Goal: Task Accomplishment & Management: Manage account settings

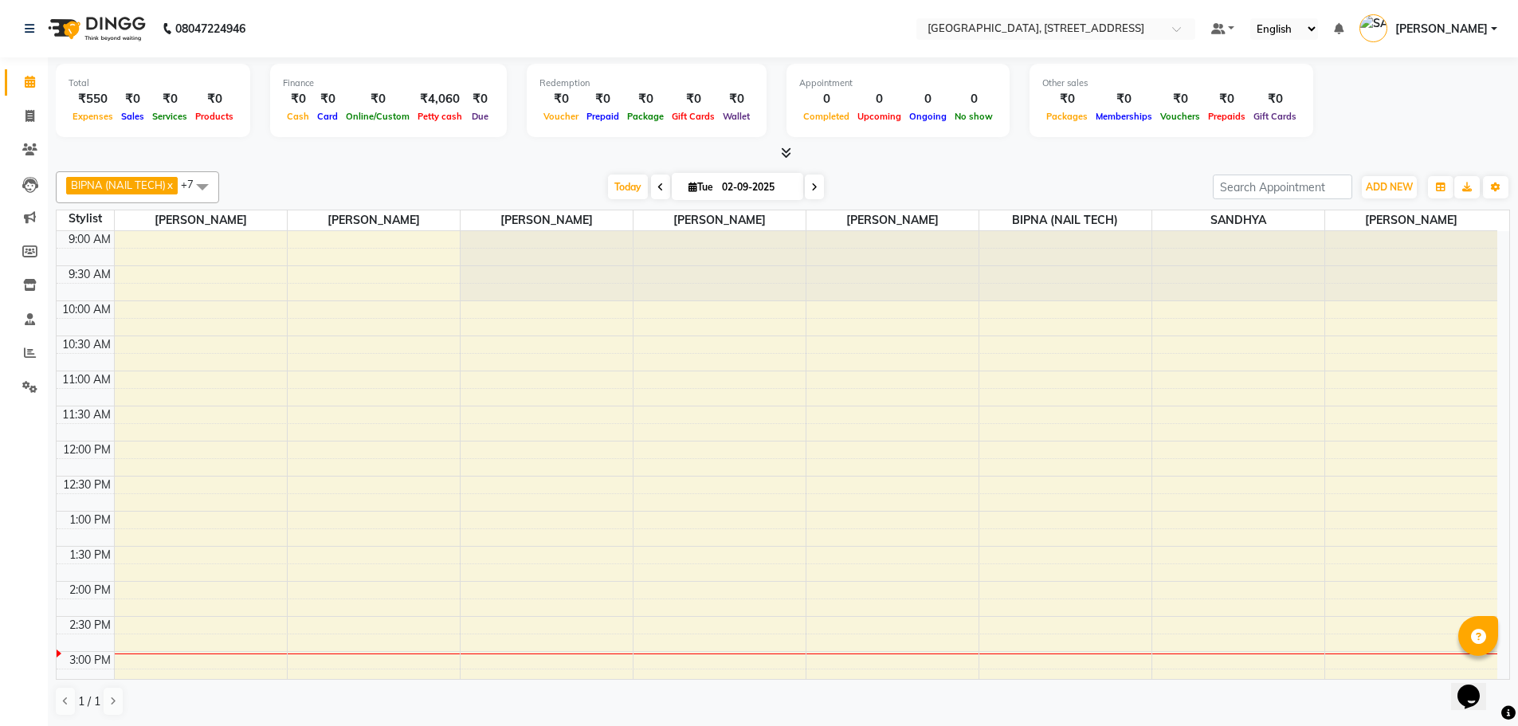
scroll to position [351, 0]
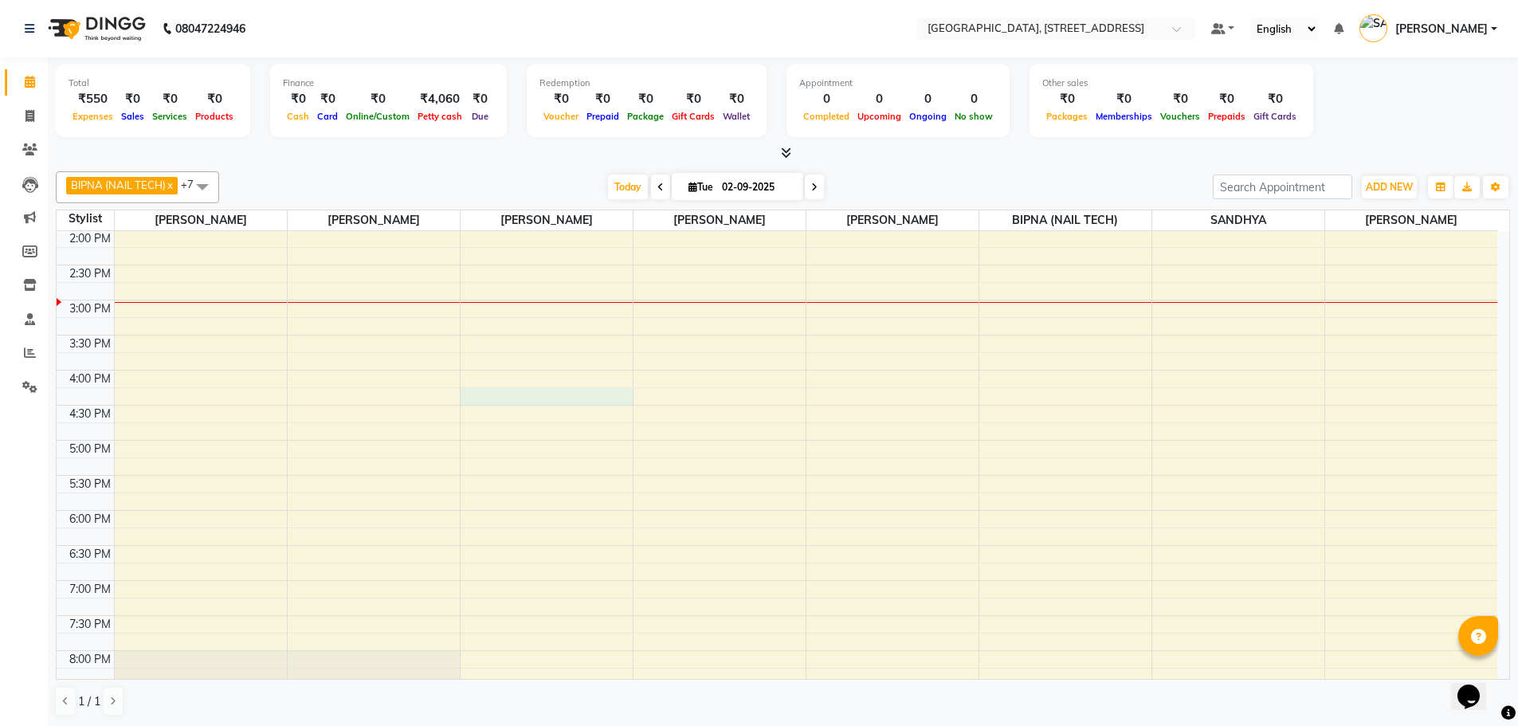
click at [564, 398] on div "9:00 AM 9:30 AM 10:00 AM 10:30 AM 11:00 AM 11:30 AM 12:00 PM 12:30 PM 1:00 PM 1…" at bounding box center [777, 370] width 1440 height 981
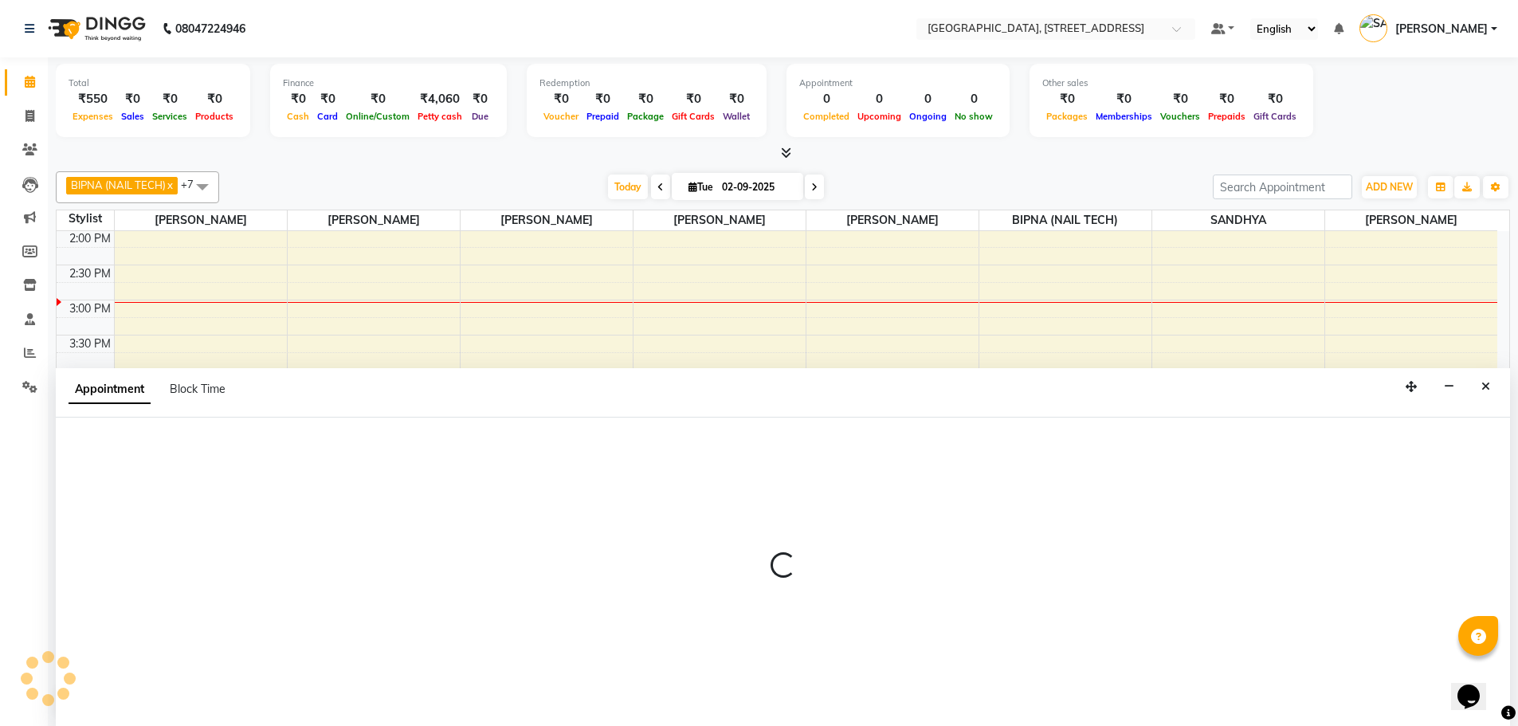
scroll to position [1, 0]
select select "51062"
select select "tentative"
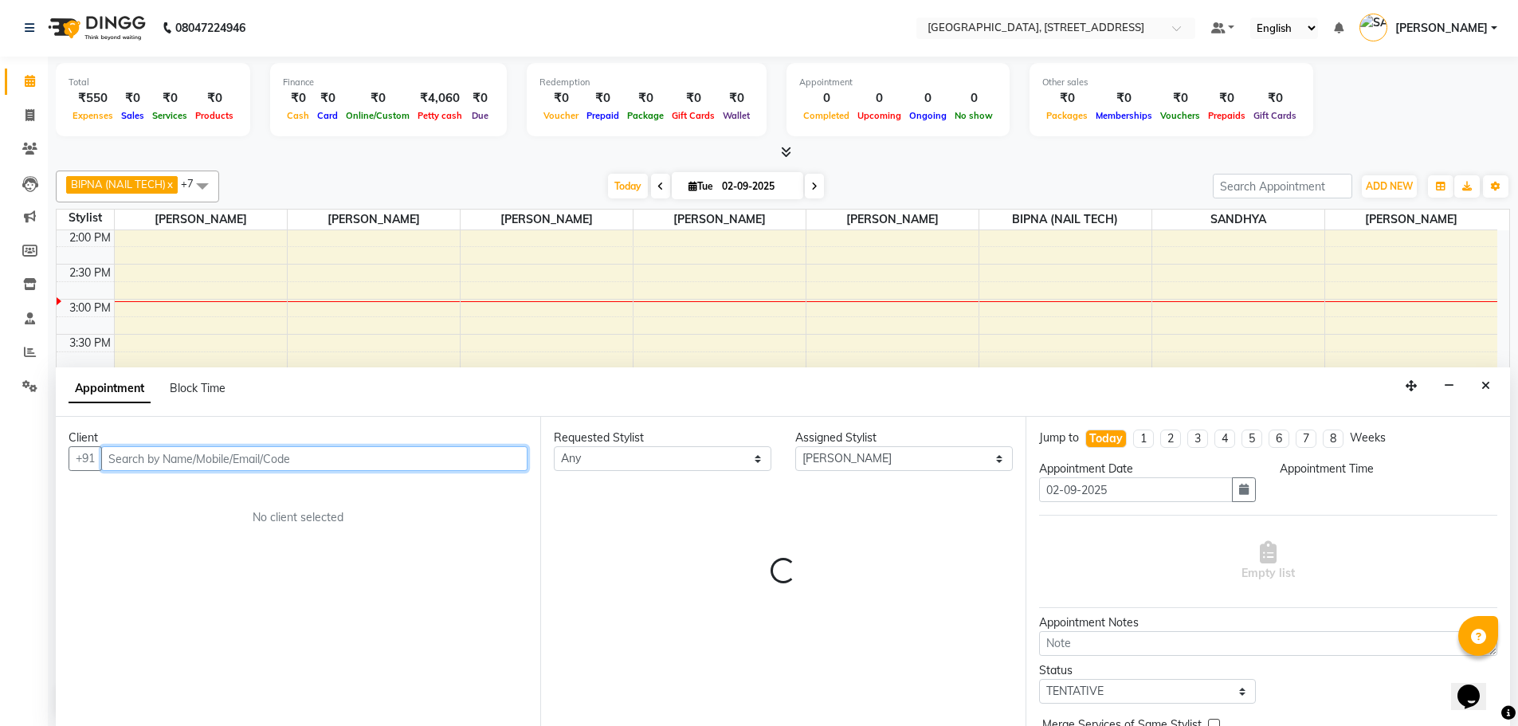
select select "975"
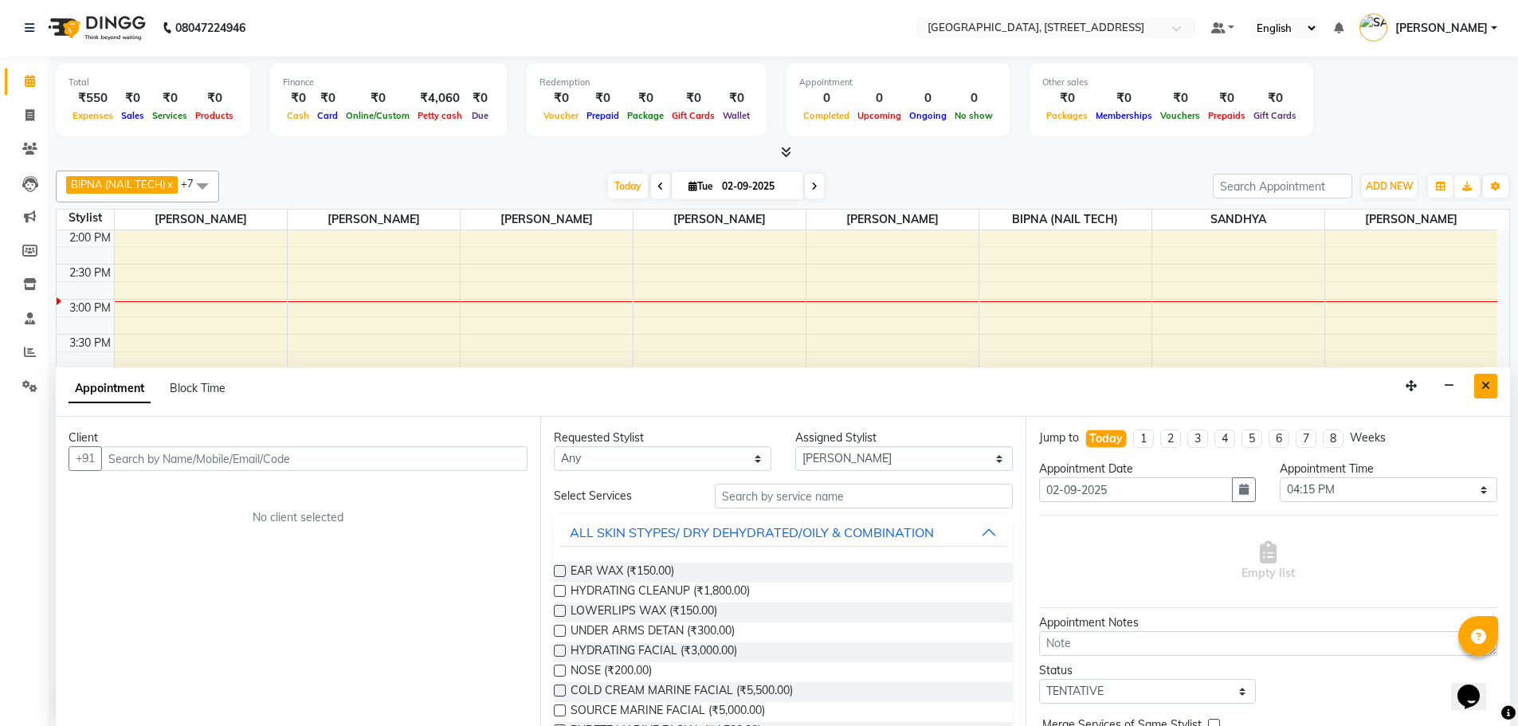
click at [1490, 380] on button "Close" at bounding box center [1485, 386] width 23 height 25
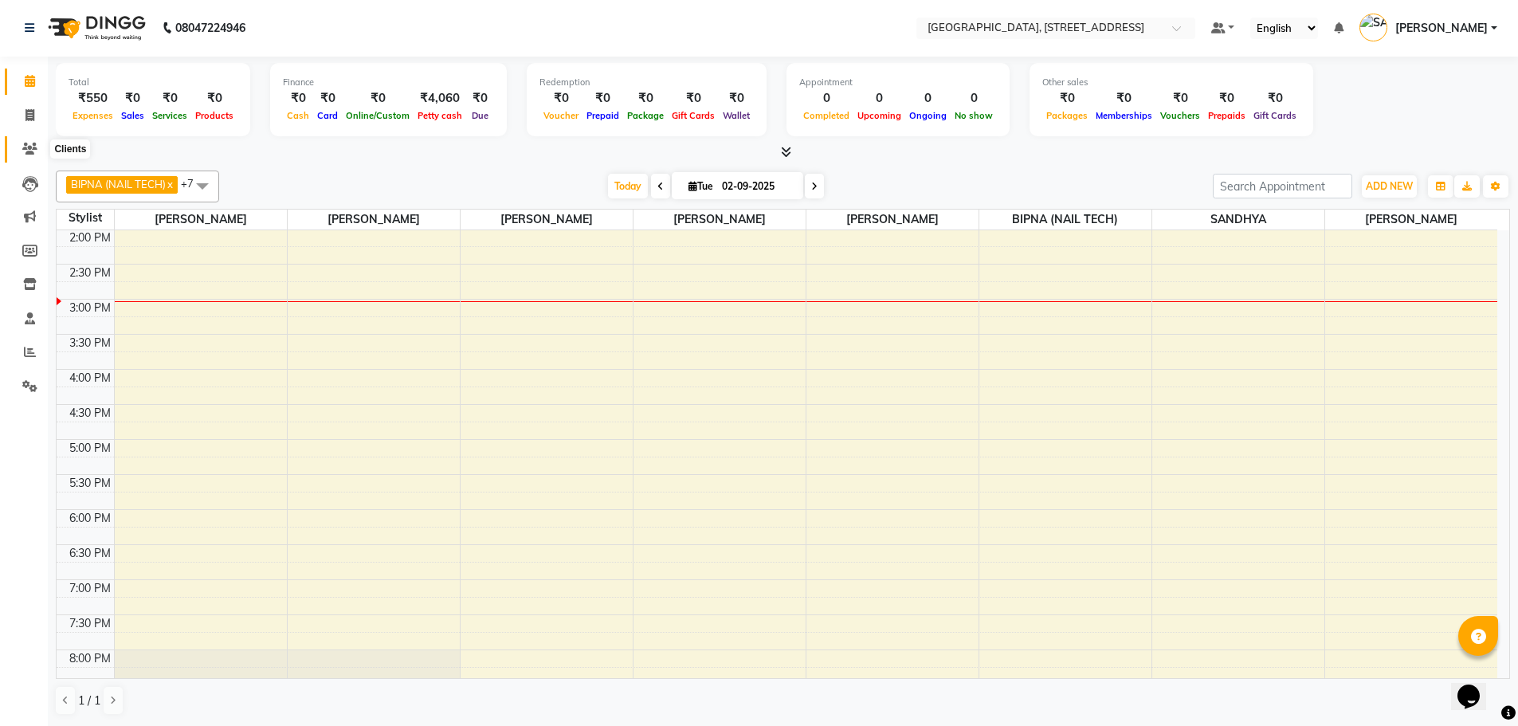
click at [30, 151] on icon at bounding box center [29, 149] width 15 height 12
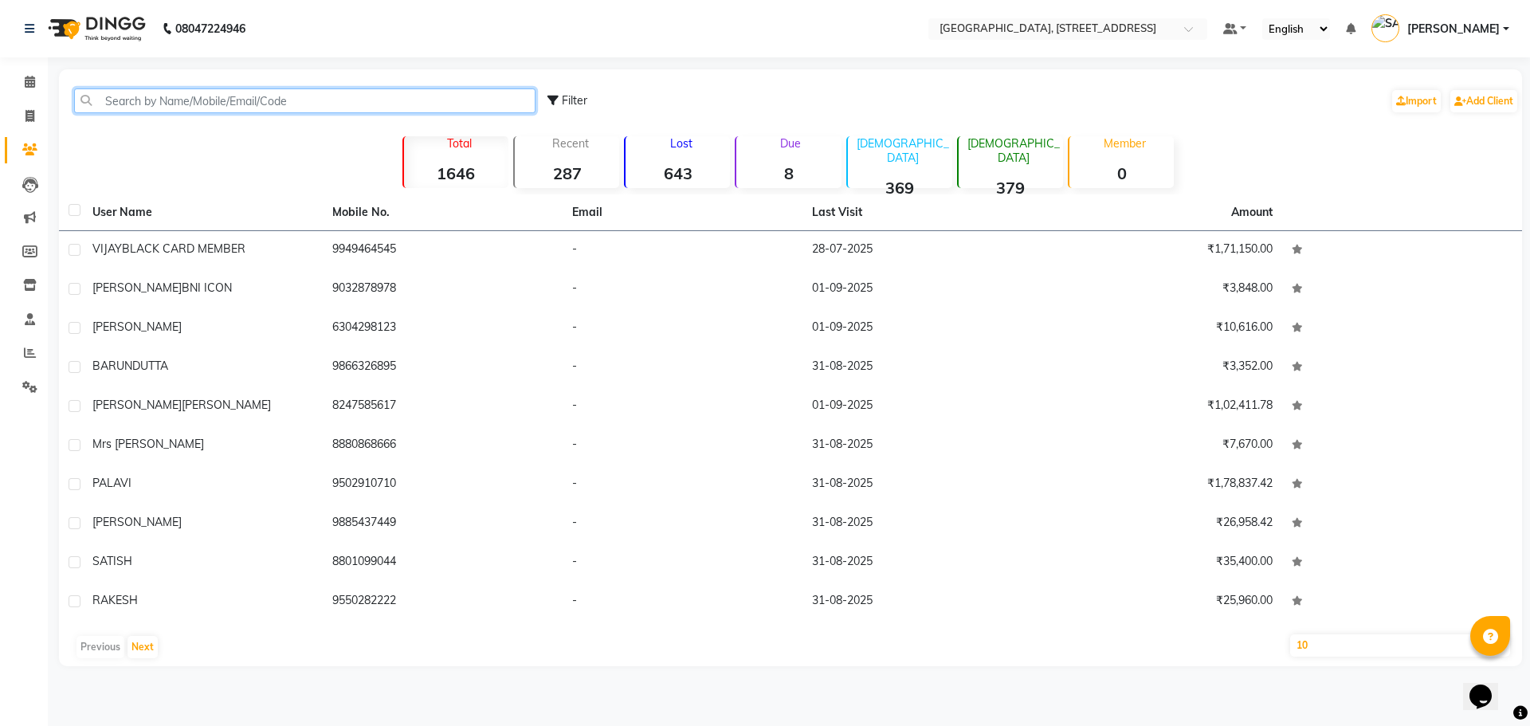
click at [292, 99] on input "text" at bounding box center [304, 100] width 461 height 25
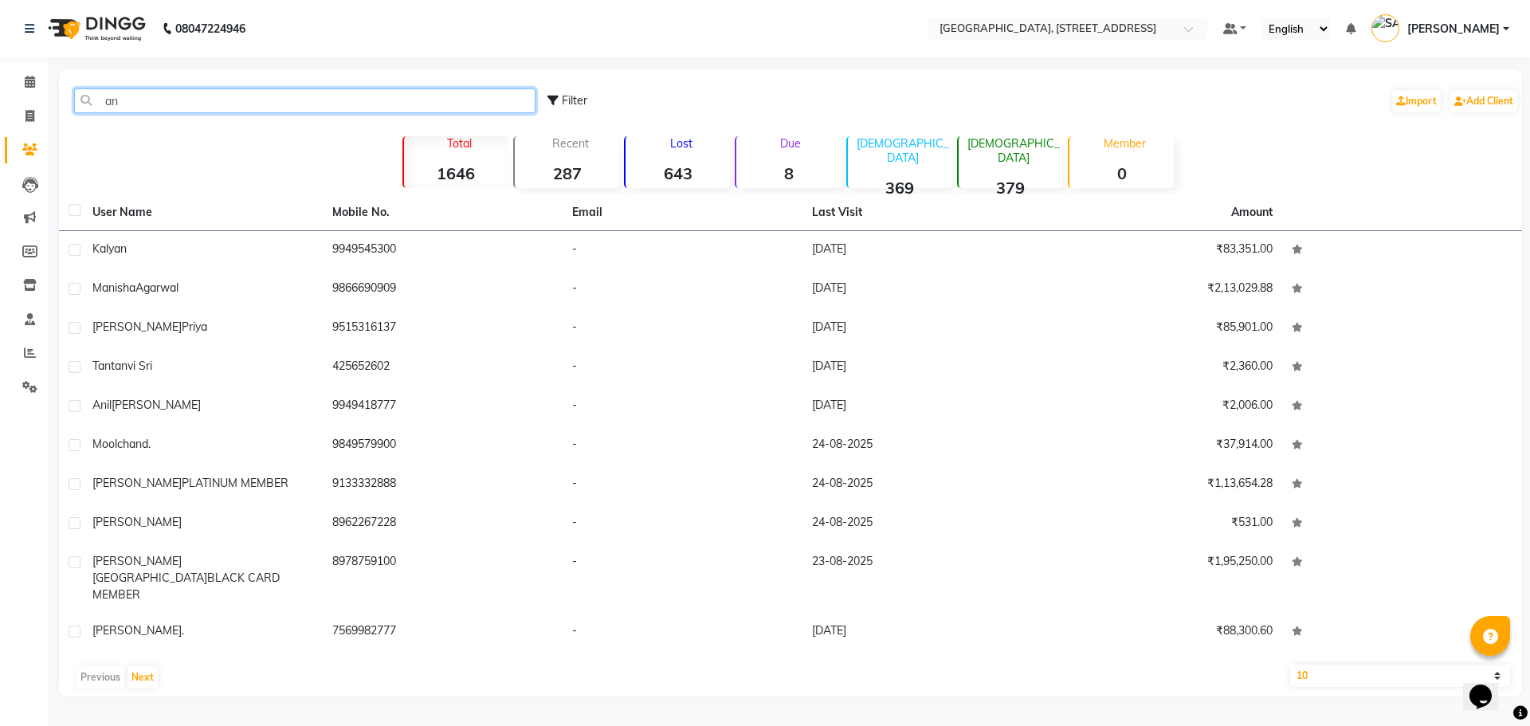
type input "a"
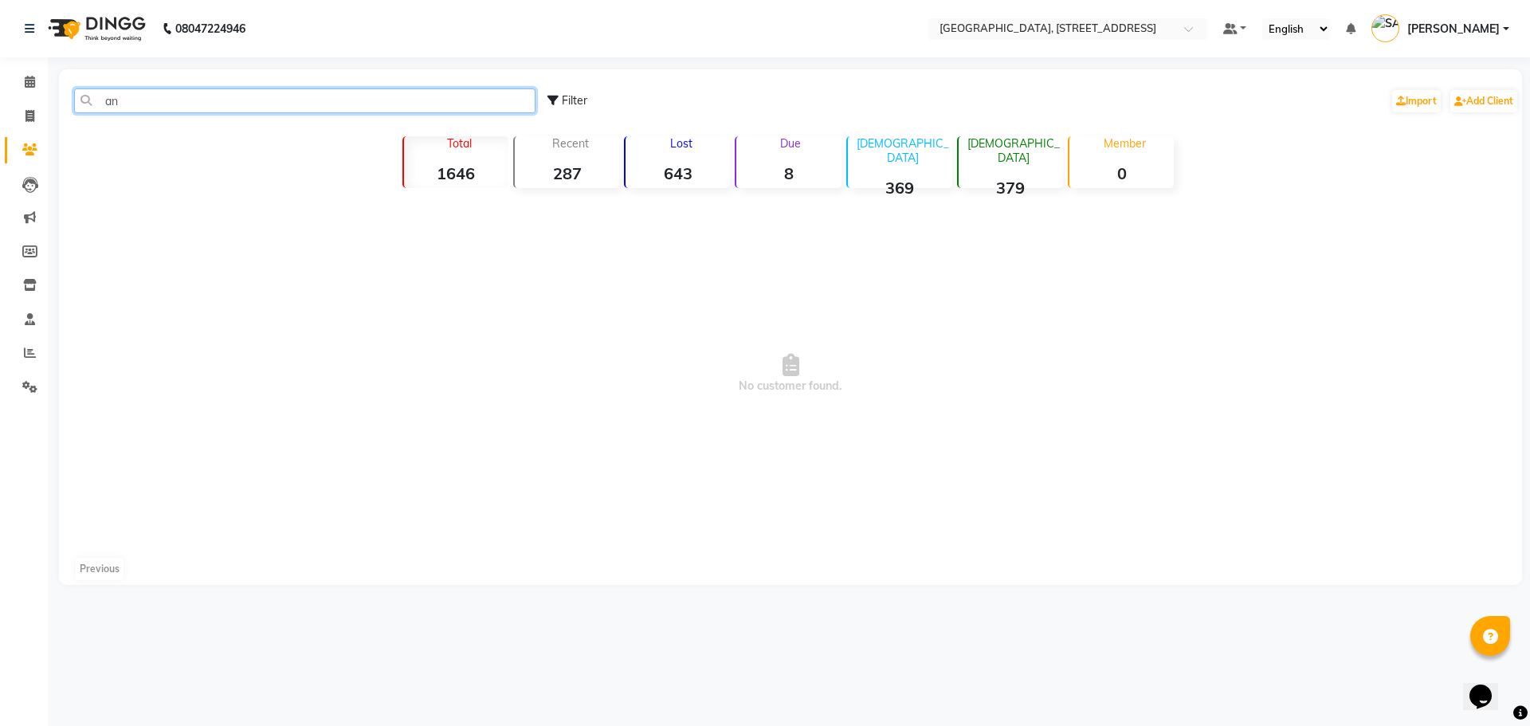
type input "a"
click at [437, 113] on div "7813547394 Filter Import Add Client" at bounding box center [790, 101] width 1456 height 50
click at [322, 94] on input "7813547394" at bounding box center [304, 100] width 461 height 25
type input "7"
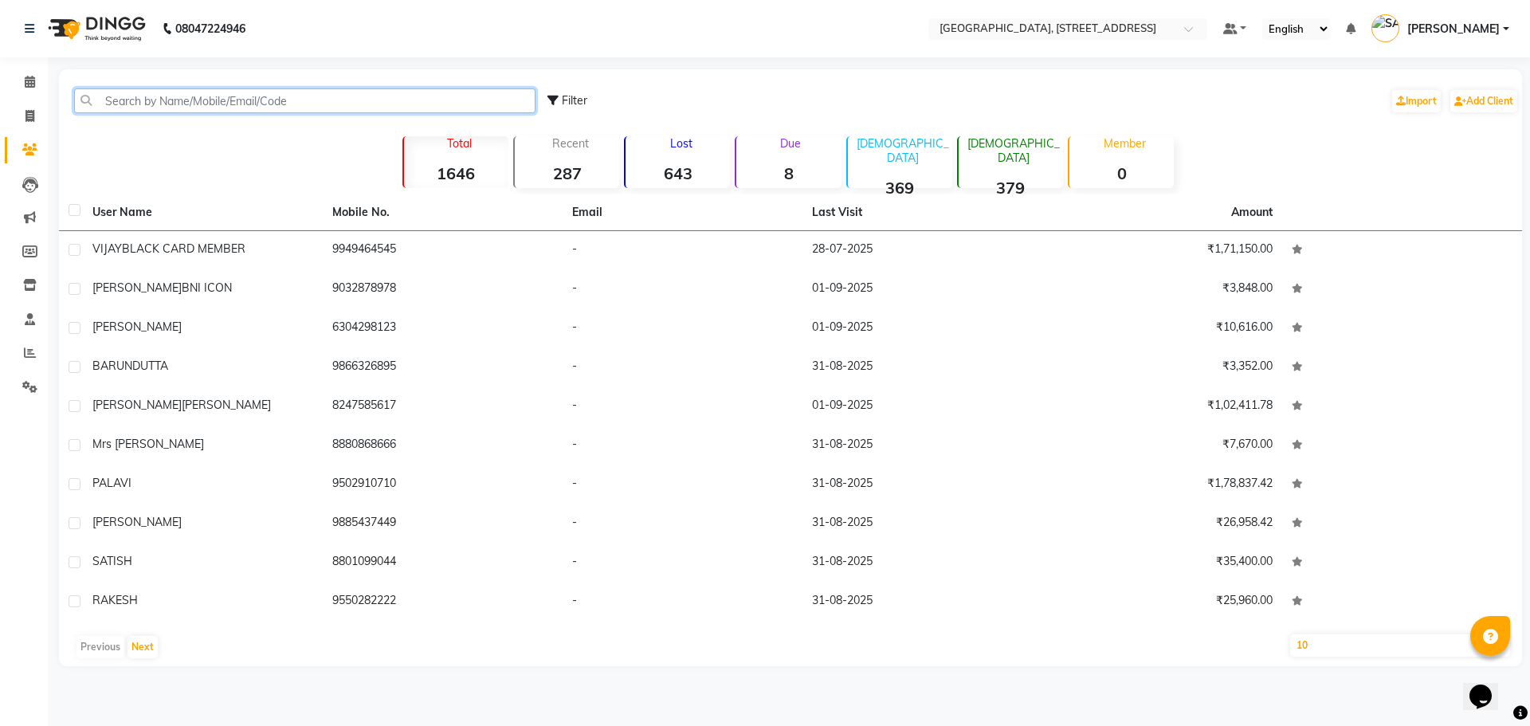
click at [214, 105] on input "text" at bounding box center [304, 100] width 461 height 25
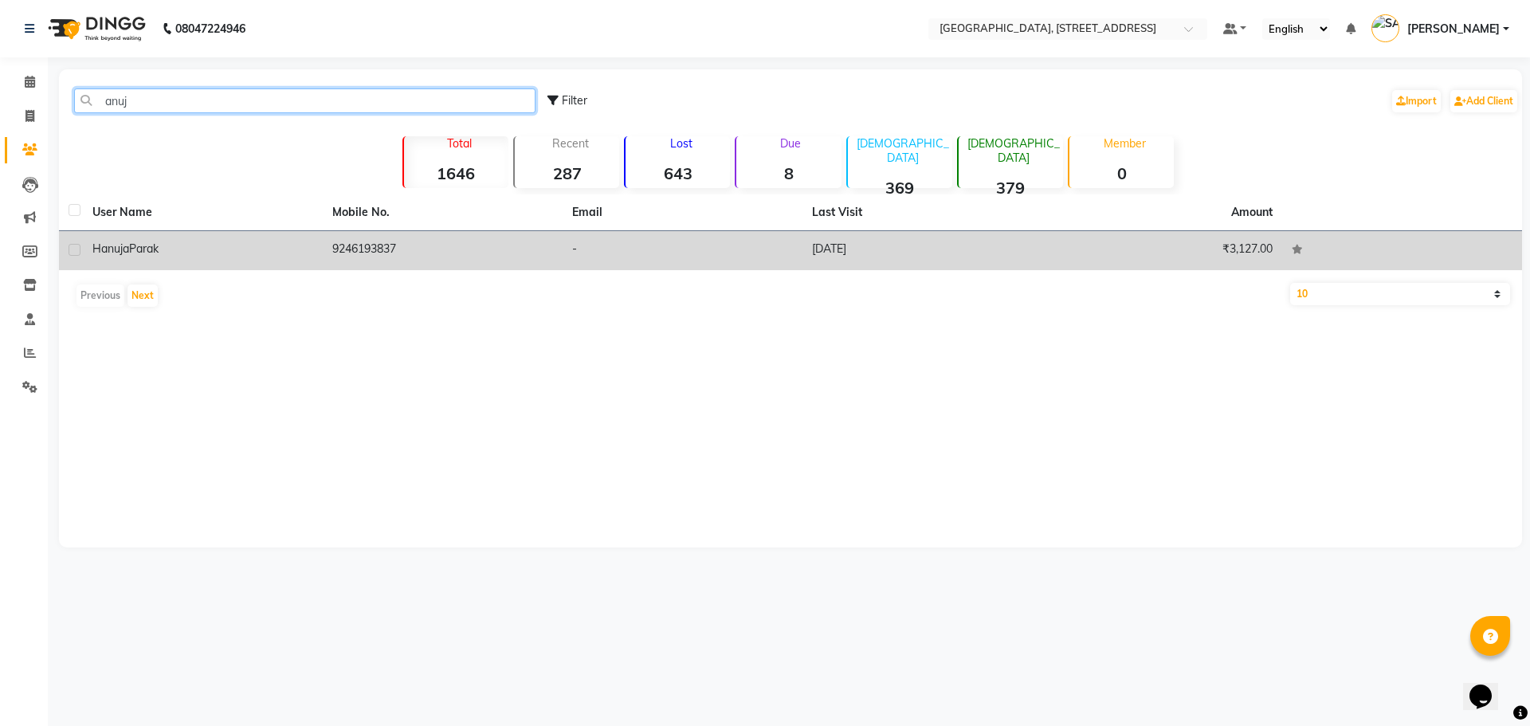
type input "anuj"
click at [404, 243] on td "9246193837" at bounding box center [443, 250] width 240 height 39
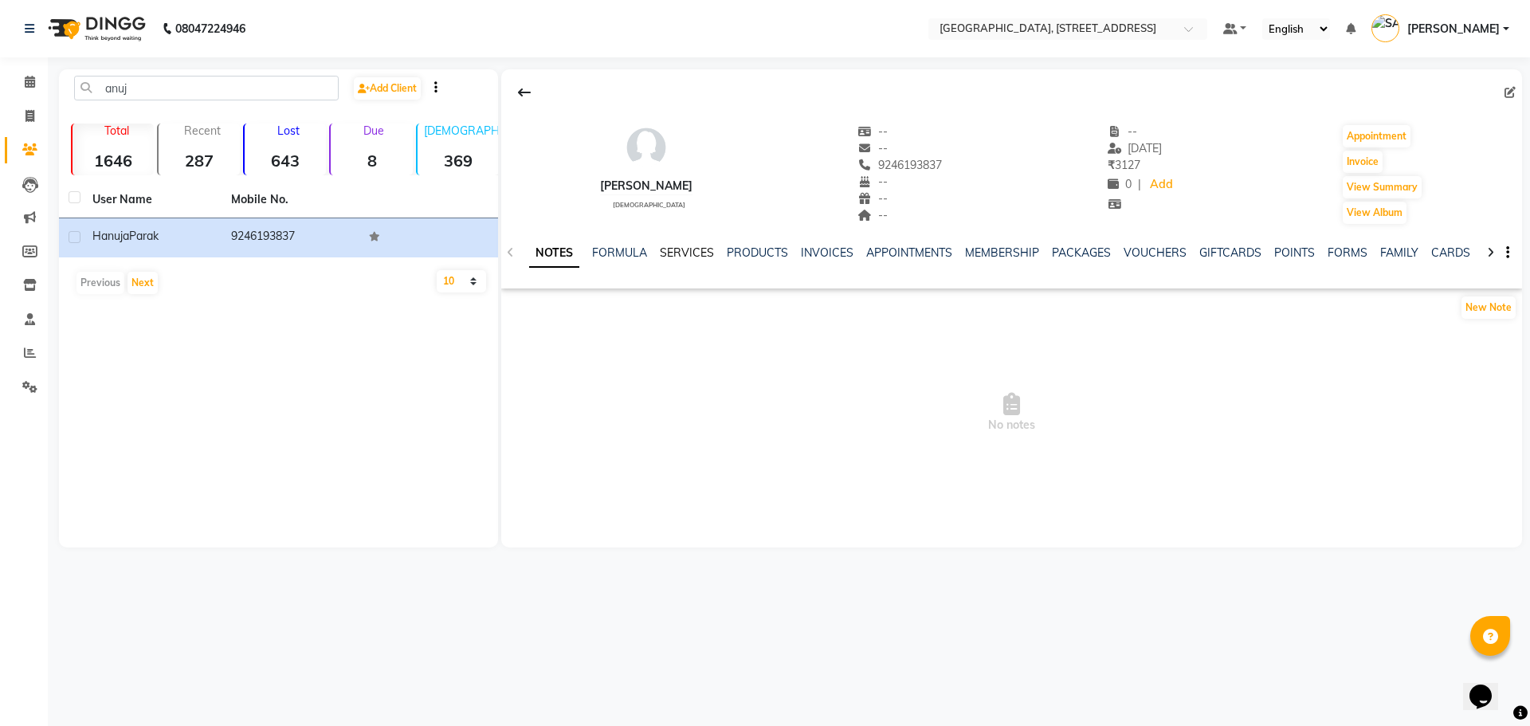
click at [684, 249] on link "SERVICES" at bounding box center [687, 252] width 54 height 14
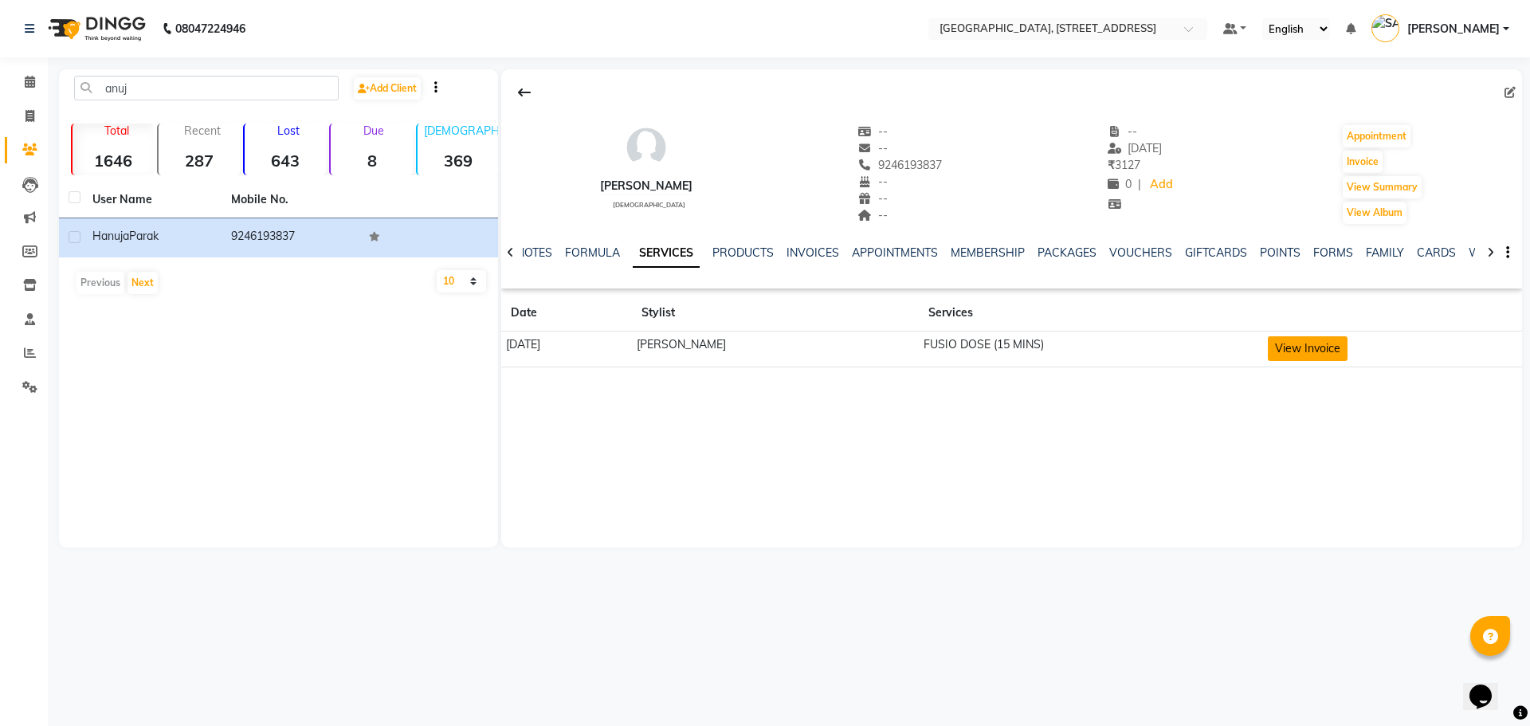
click at [1295, 347] on button "View Invoice" at bounding box center [1308, 348] width 80 height 25
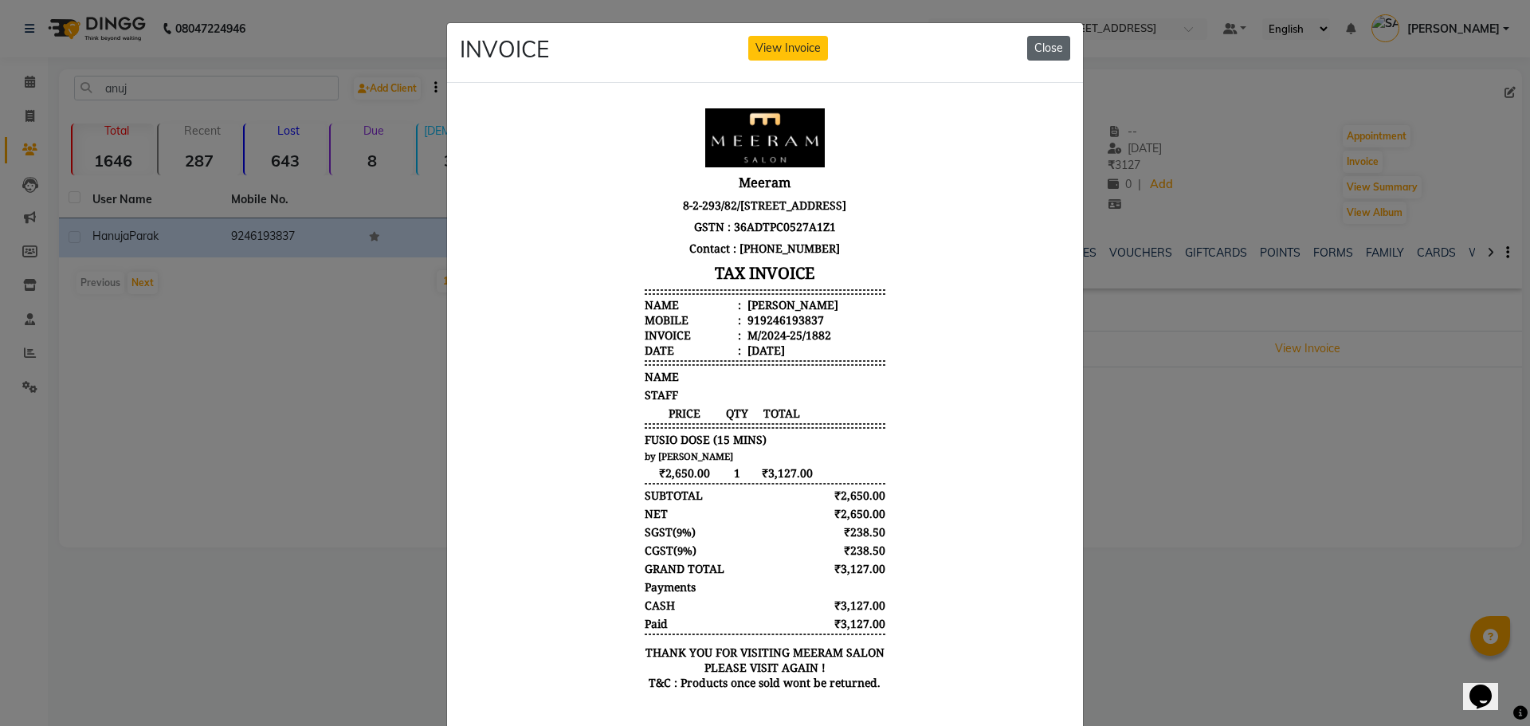
click at [1044, 41] on button "Close" at bounding box center [1048, 48] width 43 height 25
